Goal: Obtain resource: Download file/media

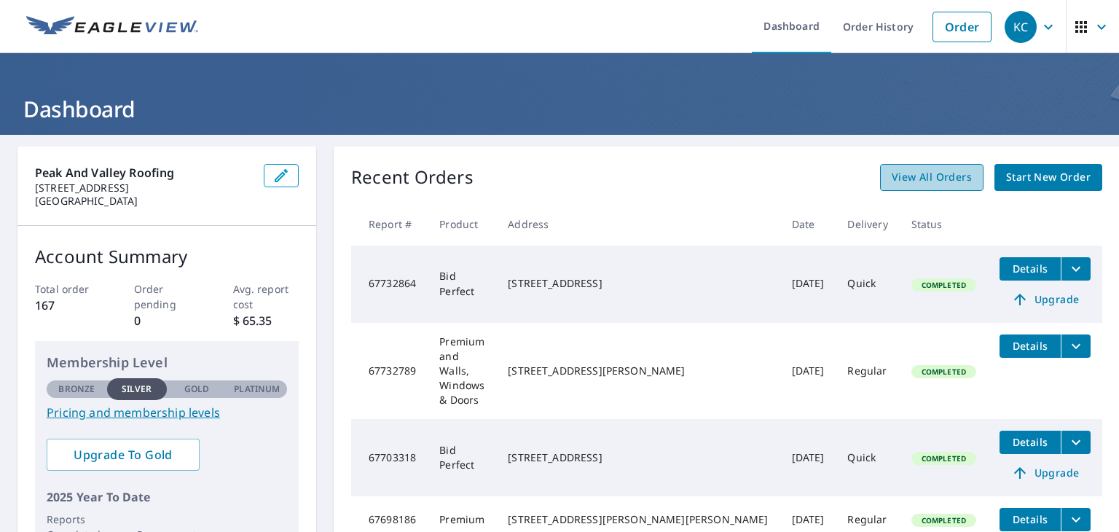
click at [932, 185] on span "View All Orders" at bounding box center [932, 177] width 80 height 18
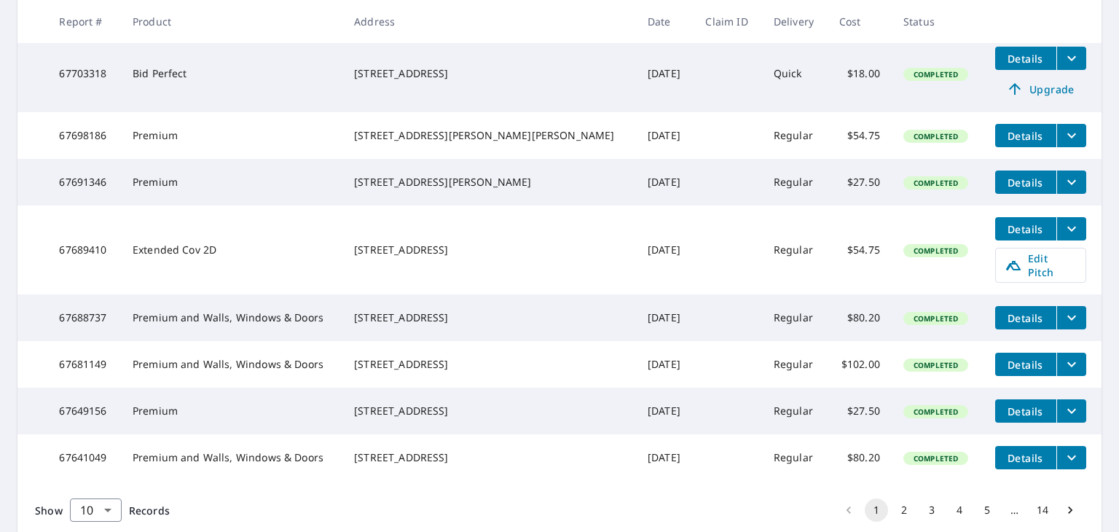
scroll to position [437, 0]
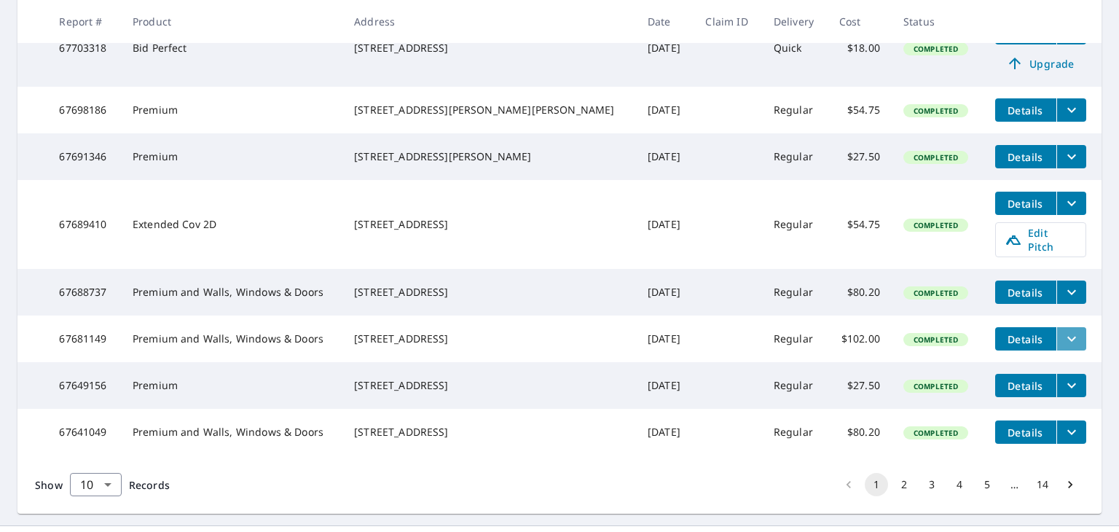
click at [1063, 348] on icon "filesDropdownBtn-67681149" at bounding box center [1071, 338] width 17 height 17
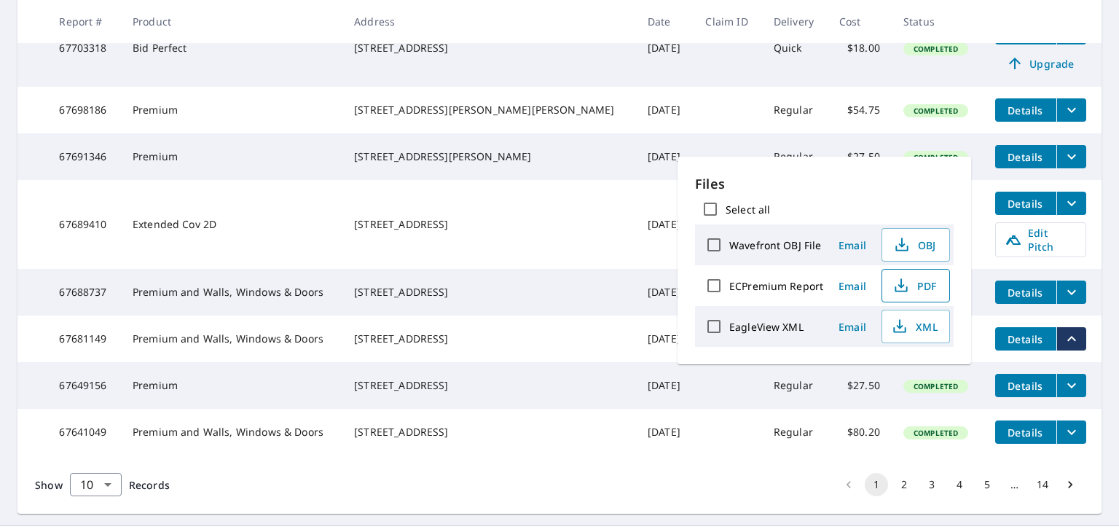
click at [917, 287] on span "PDF" at bounding box center [914, 285] width 47 height 17
click at [761, 490] on div "Show 10 10 ​ Records 1 2 3 4 5 … 14" at bounding box center [559, 484] width 1084 height 58
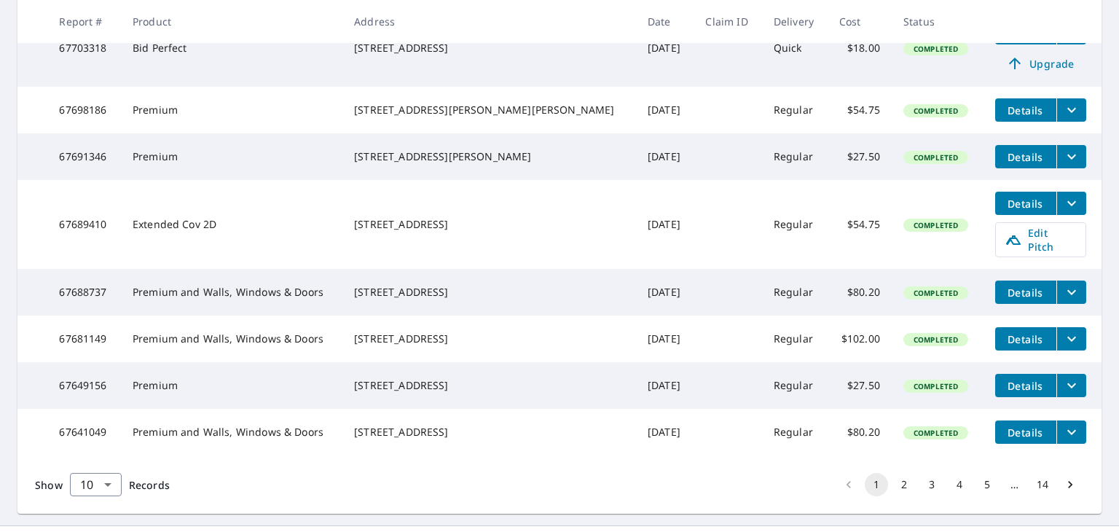
click at [1063, 348] on icon "filesDropdownBtn-67681149" at bounding box center [1071, 338] width 17 height 17
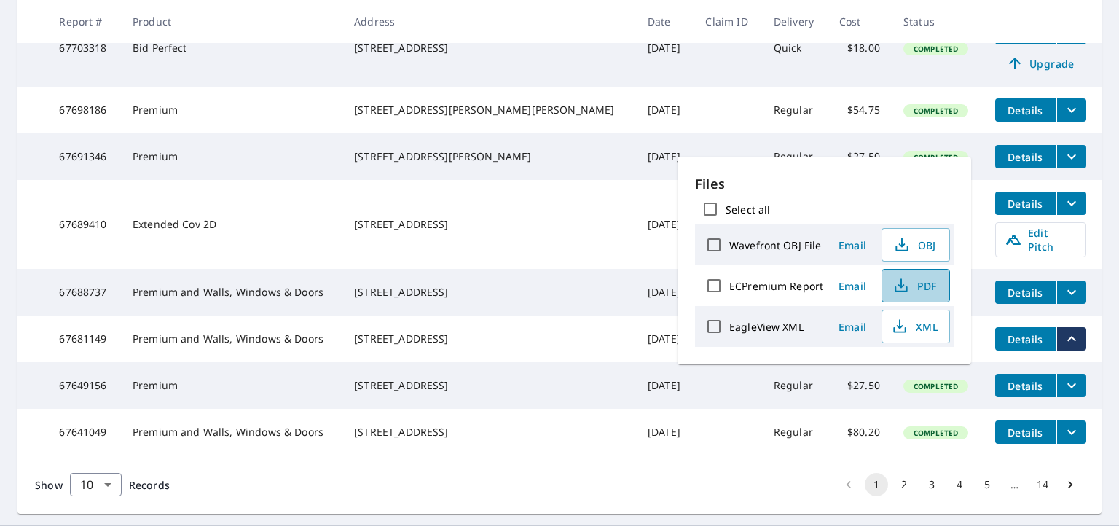
click at [896, 281] on icon "button" at bounding box center [901, 285] width 17 height 17
